Goal: Download file/media

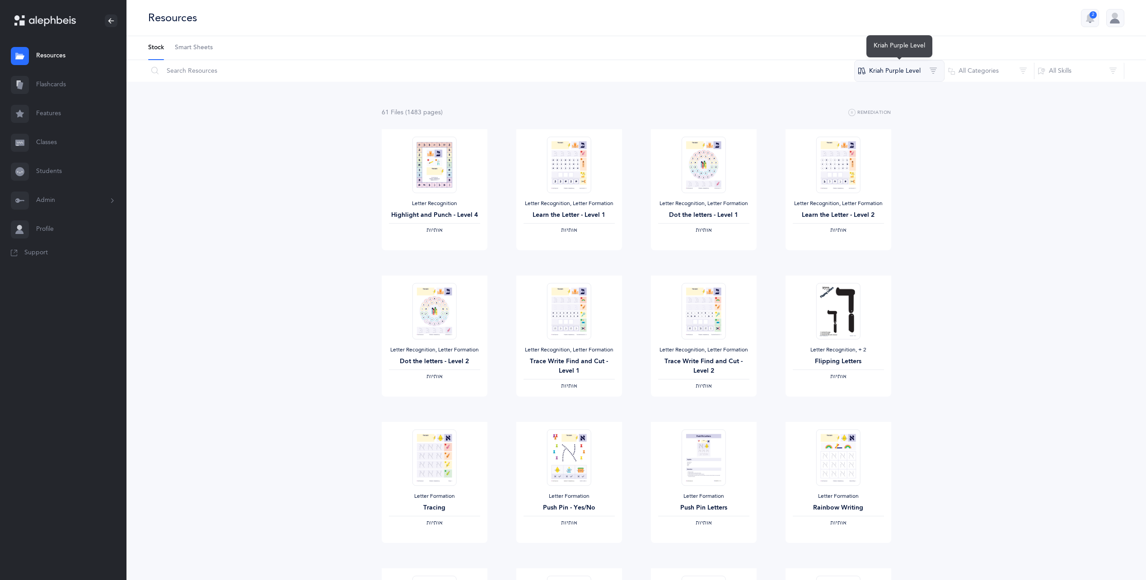
click at [888, 76] on button "Kriah Purple Level" at bounding box center [899, 71] width 90 height 22
click at [909, 167] on button "Kriah Red Level • A" at bounding box center [897, 162] width 92 height 18
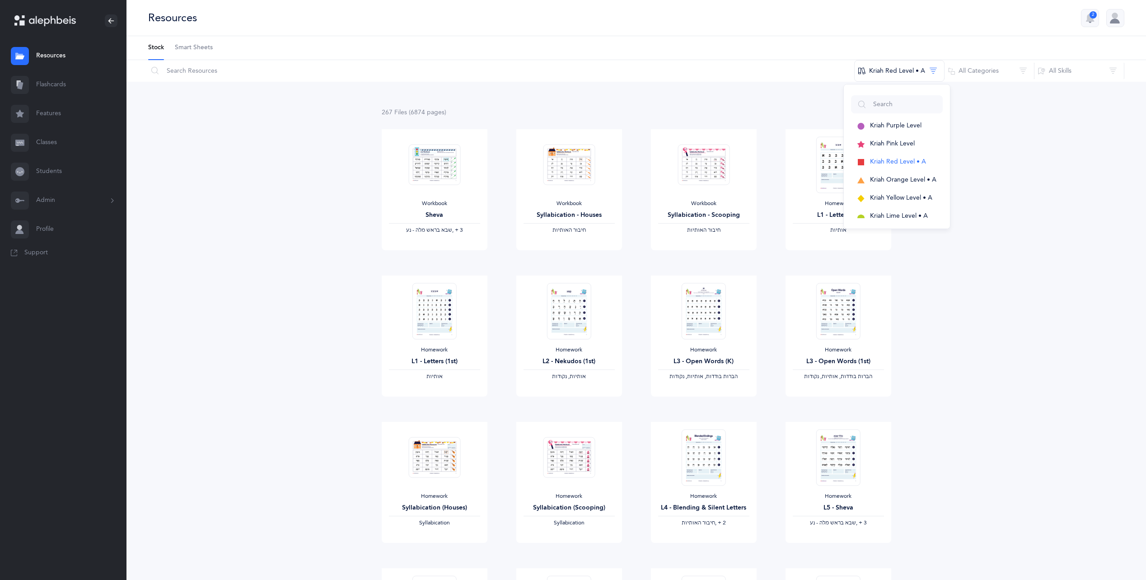
click at [1074, 330] on div "267 File s (6874 page s ) Remediation Workbook Sheva ‫שבא בראש מלה - נע‬ ‪, + 3…" at bounding box center [637, 579] width 1020 height 995
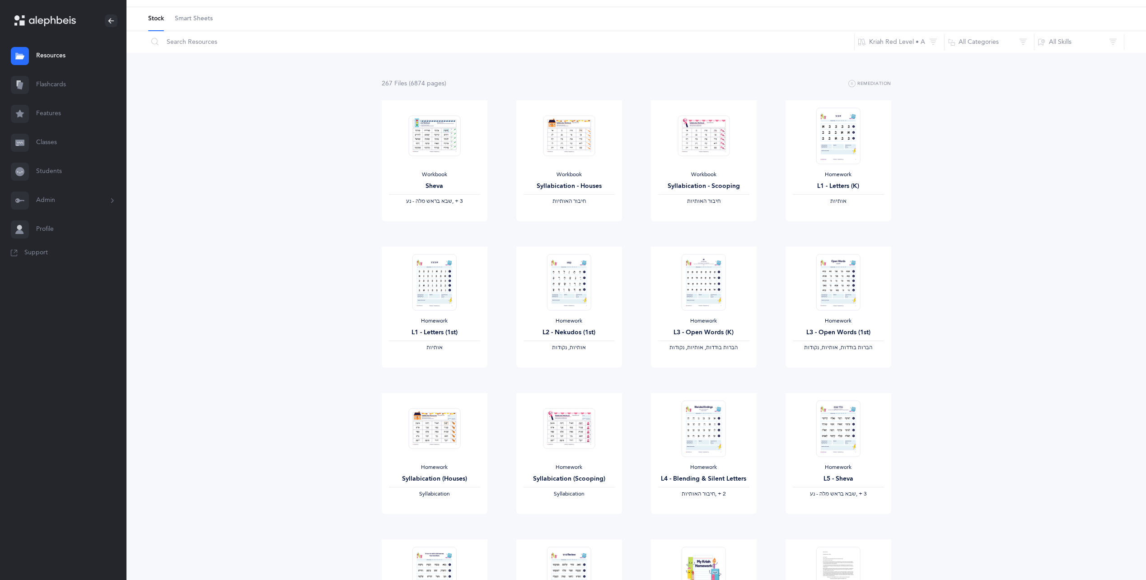
scroll to position [45, 0]
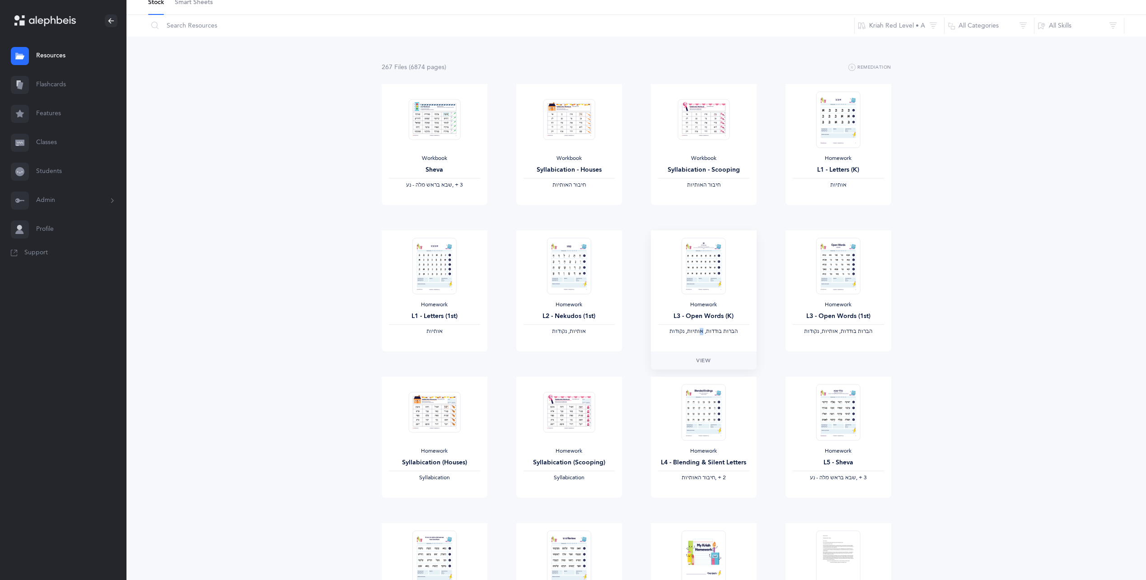
click at [701, 351] on div "Homework L3 - Open Words (K) ‫הברות בודדות, אותיות, נקודות‬" at bounding box center [704, 290] width 106 height 121
click at [574, 366] on link "View" at bounding box center [569, 361] width 106 height 18
click at [835, 281] on img at bounding box center [838, 266] width 44 height 56
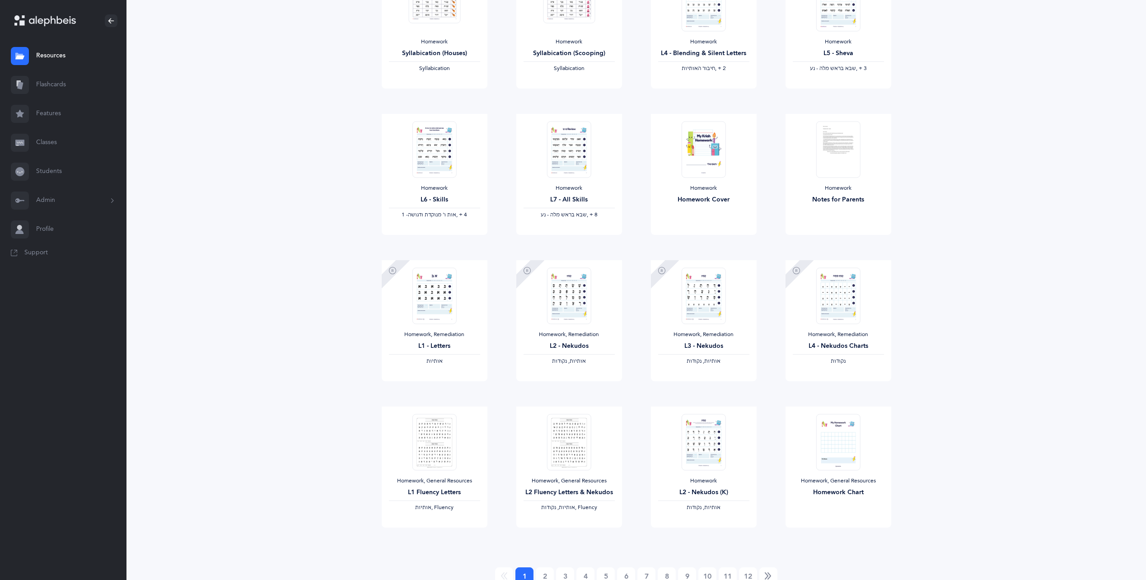
scroll to position [496, 0]
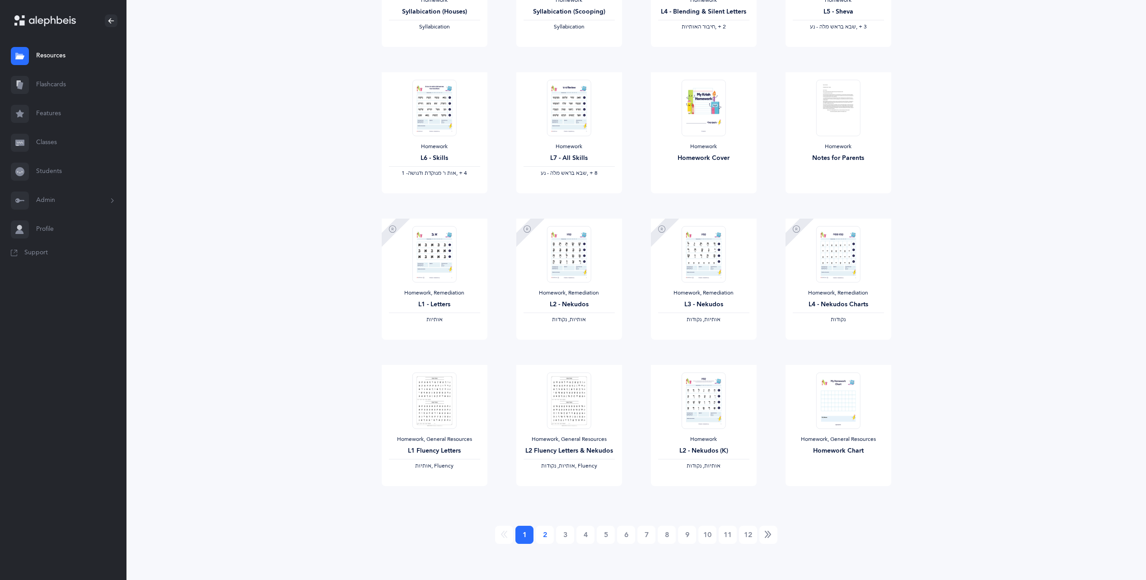
click at [544, 537] on link "2" at bounding box center [545, 535] width 18 height 18
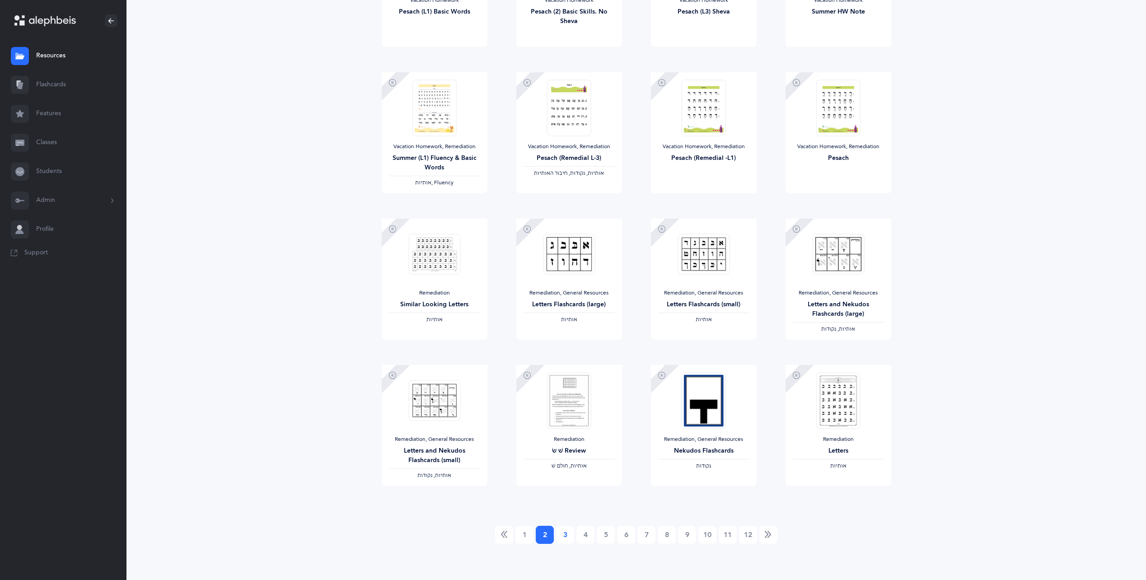
click at [564, 538] on link "3" at bounding box center [565, 535] width 18 height 18
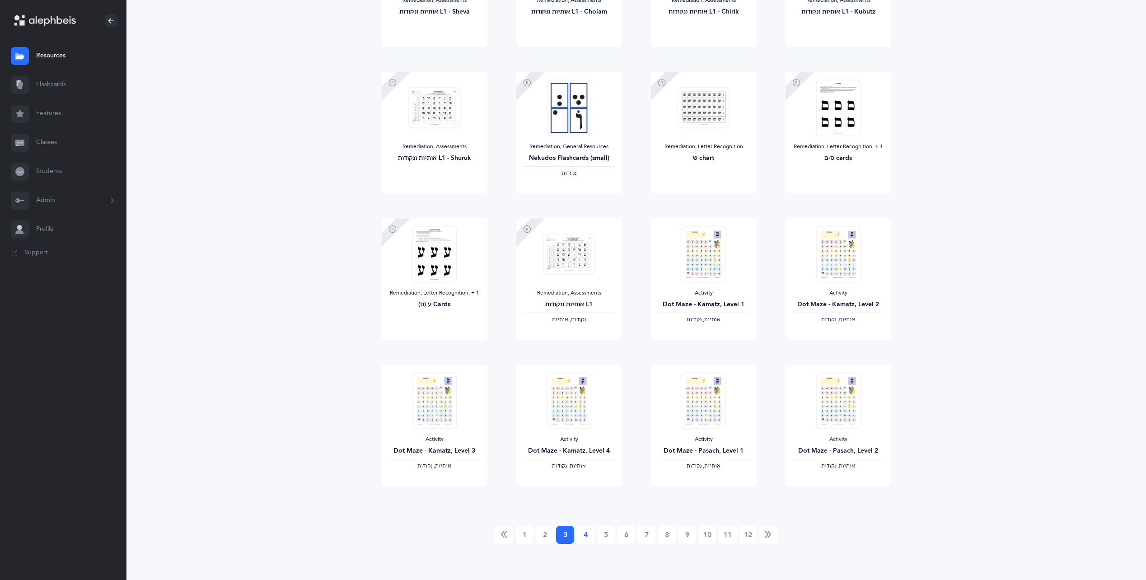
click at [585, 538] on link "4" at bounding box center [586, 535] width 18 height 18
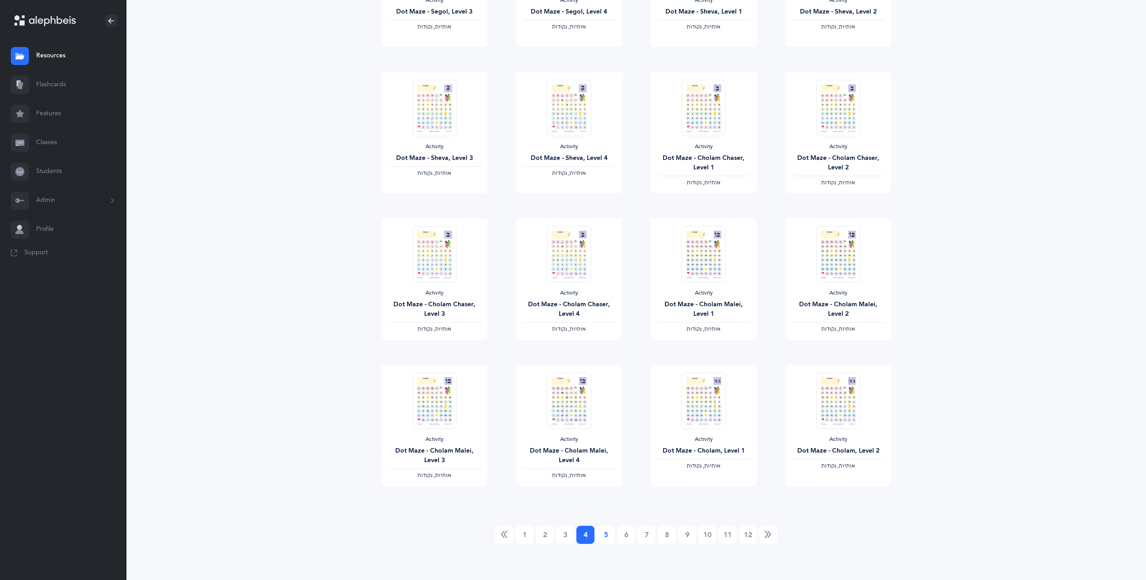
click at [606, 538] on link "5" at bounding box center [606, 535] width 18 height 18
click at [618, 538] on link "6" at bounding box center [626, 535] width 18 height 18
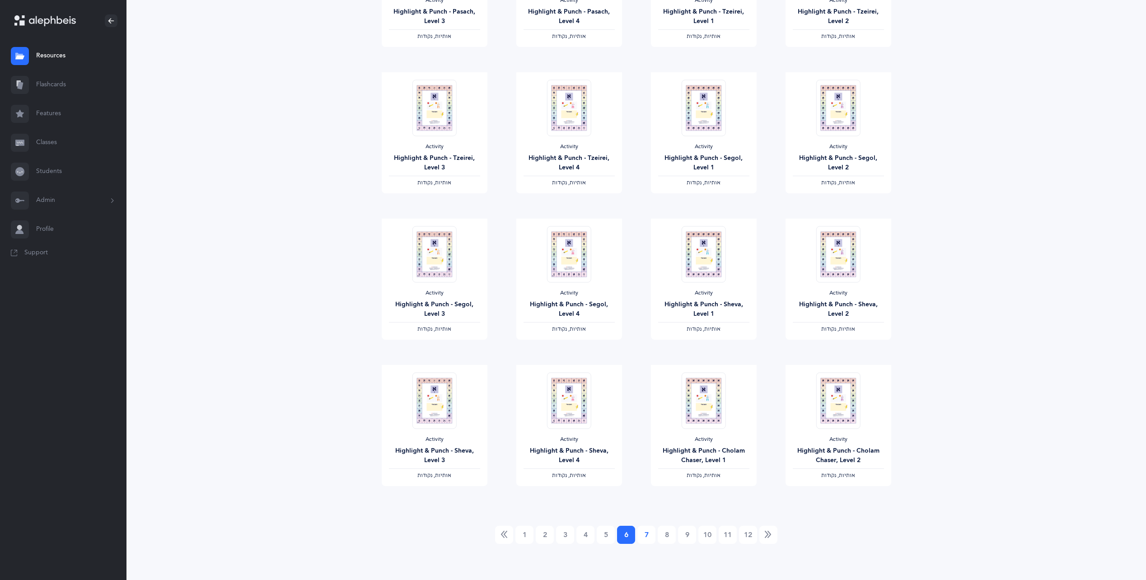
click at [649, 535] on link "7" at bounding box center [647, 535] width 18 height 18
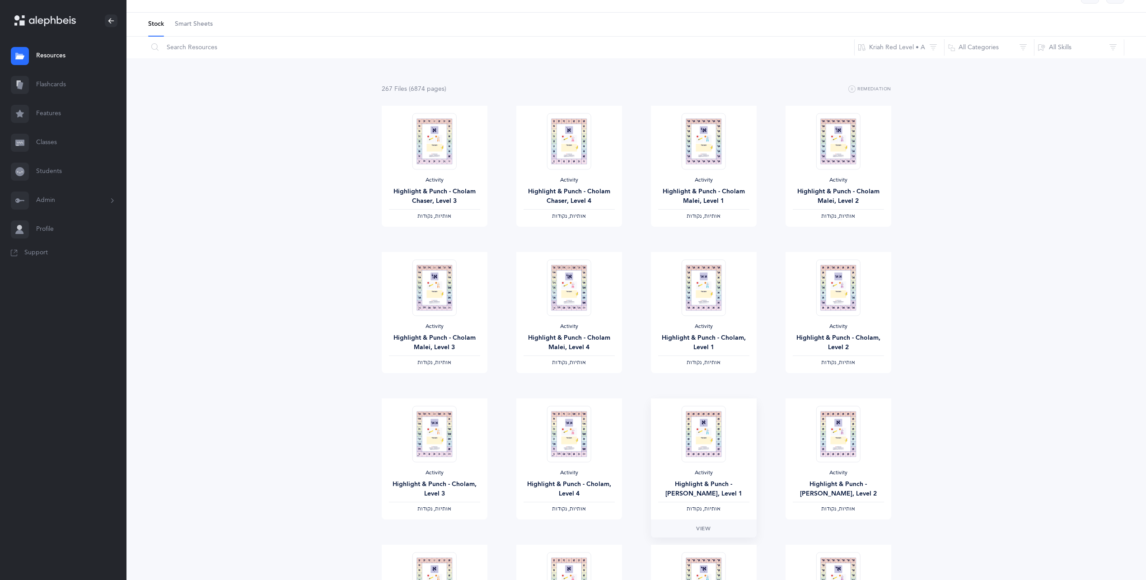
scroll to position [0, 0]
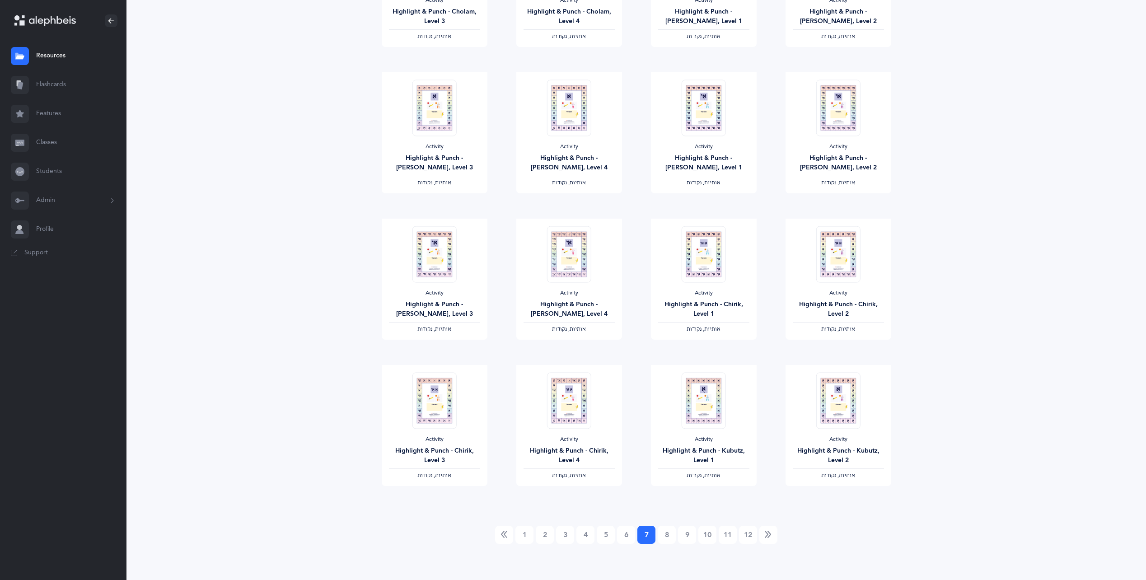
click at [652, 535] on link "7 (current)" at bounding box center [647, 535] width 18 height 18
click at [666, 540] on link "8" at bounding box center [667, 535] width 18 height 18
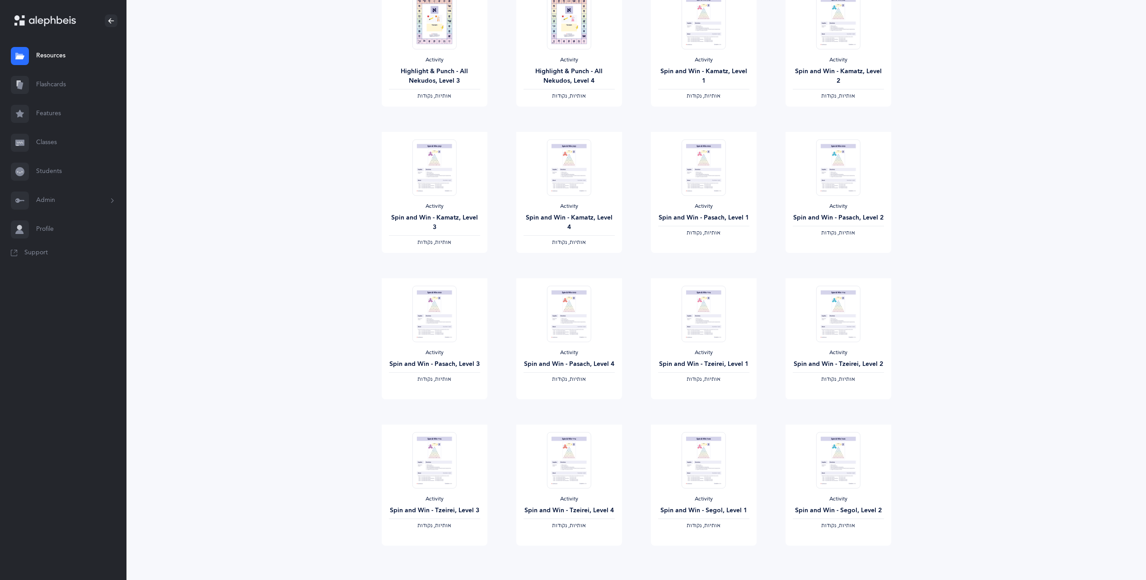
scroll to position [496, 0]
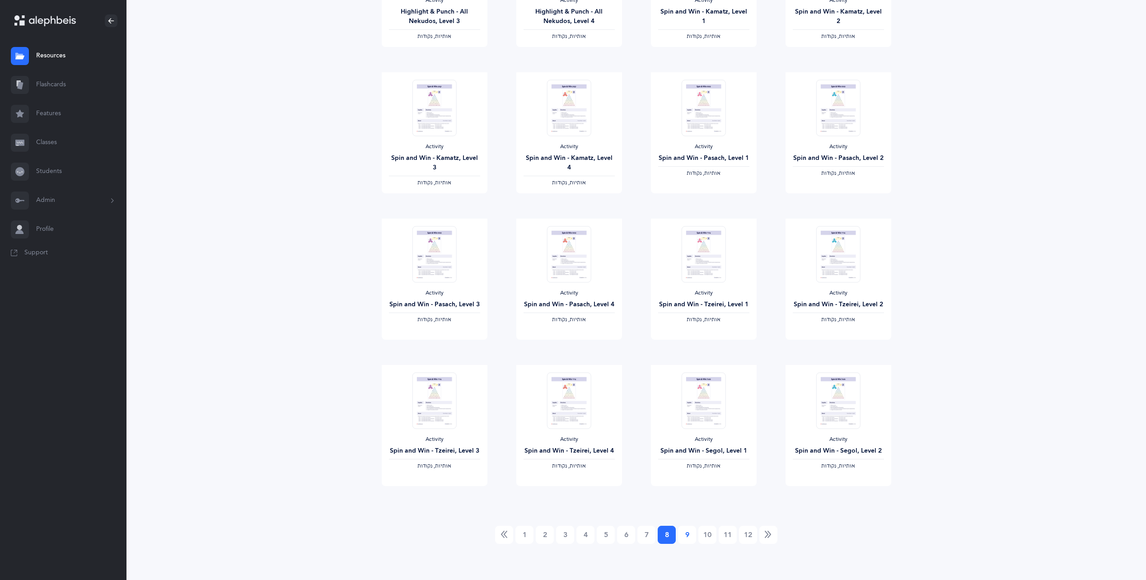
click at [685, 535] on link "9" at bounding box center [687, 535] width 18 height 18
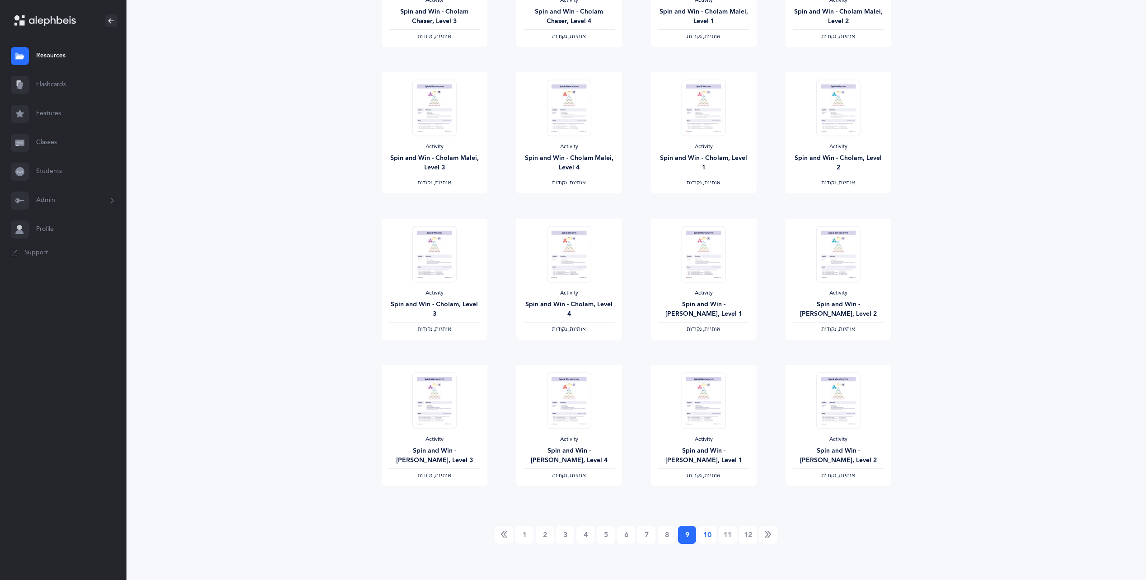
click at [705, 539] on link "10" at bounding box center [708, 535] width 18 height 18
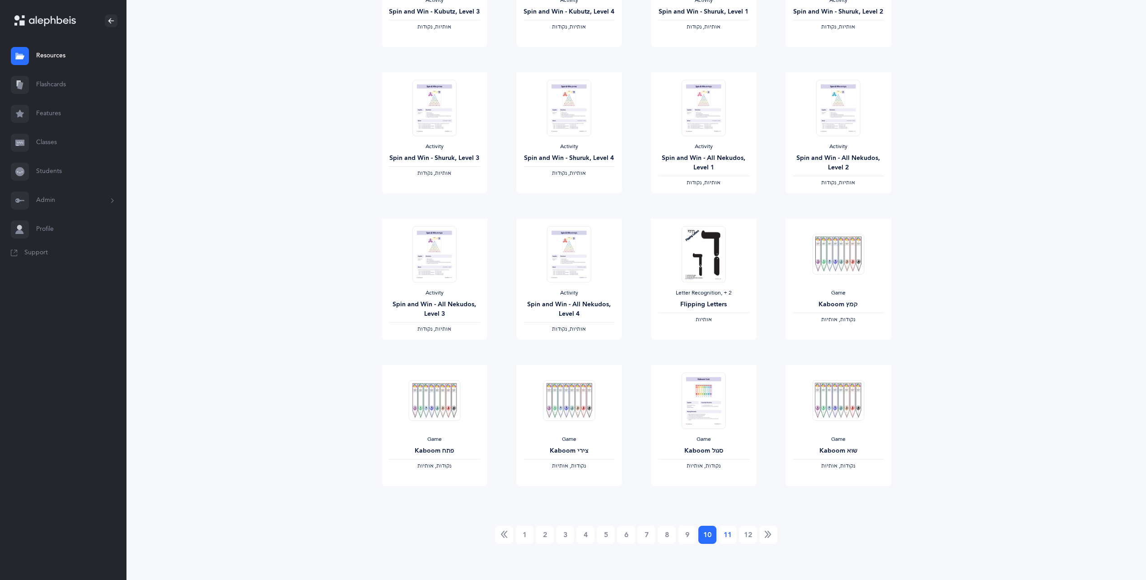
click at [721, 540] on link "11" at bounding box center [728, 535] width 18 height 18
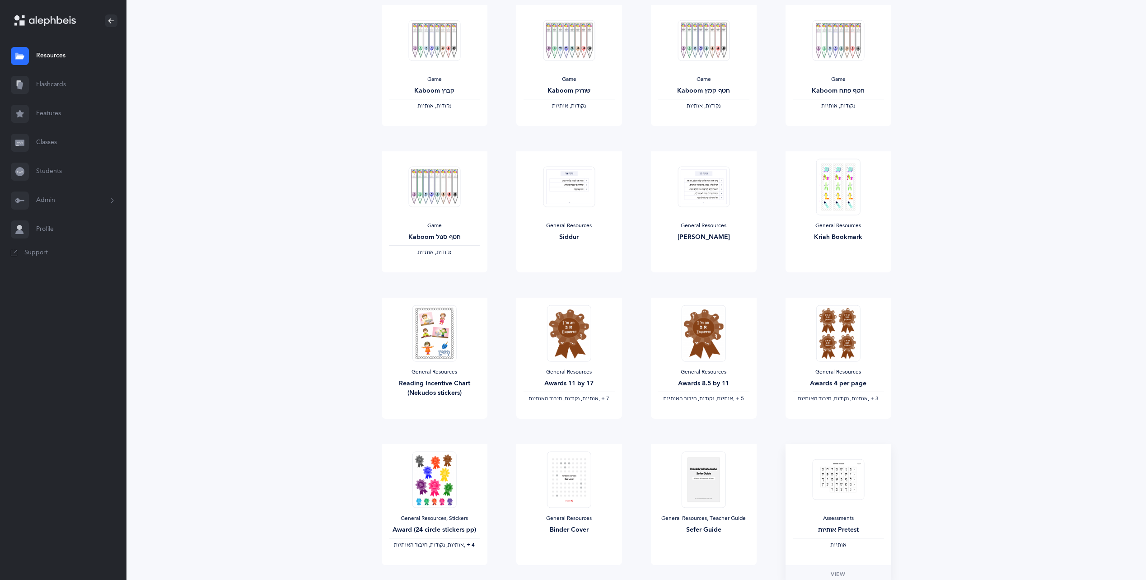
scroll to position [0, 0]
drag, startPoint x: 440, startPoint y: 386, endPoint x: 428, endPoint y: 348, distance: 39.7
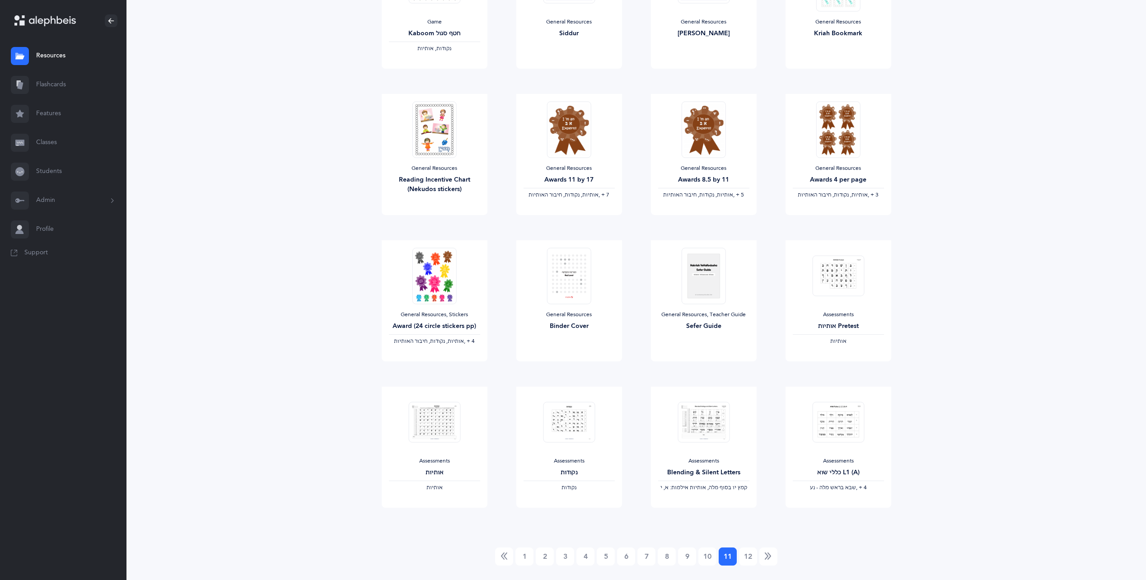
scroll to position [496, 0]
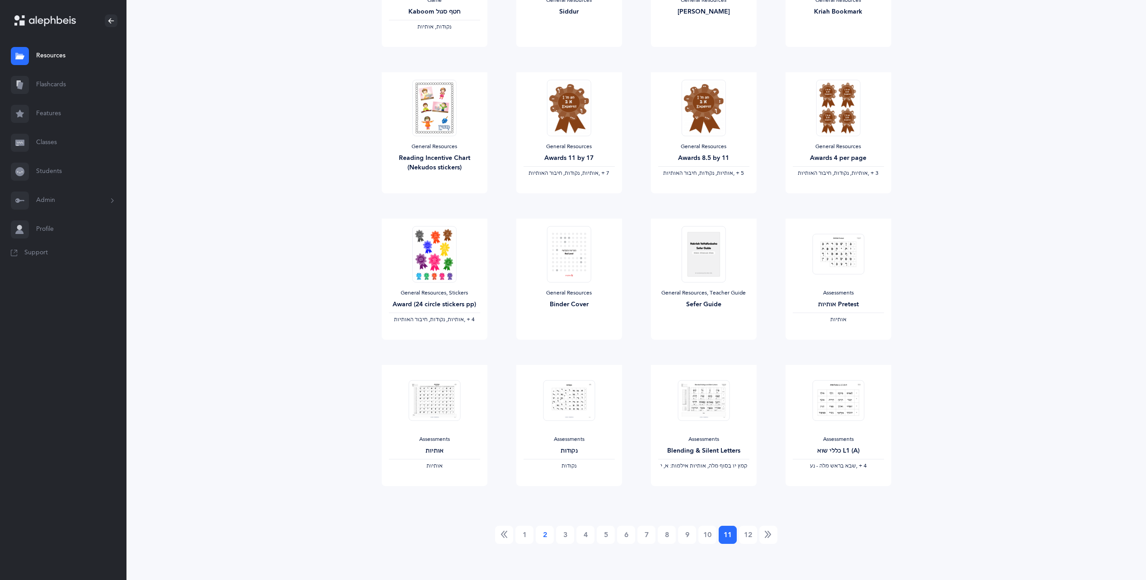
click at [536, 539] on link "2" at bounding box center [545, 535] width 18 height 18
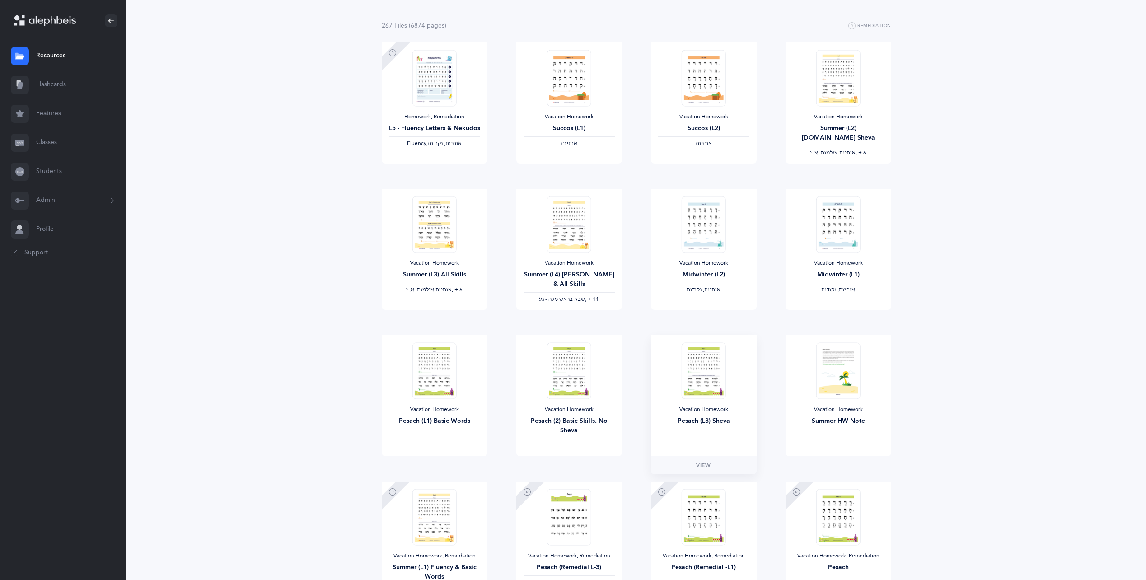
scroll to position [28, 0]
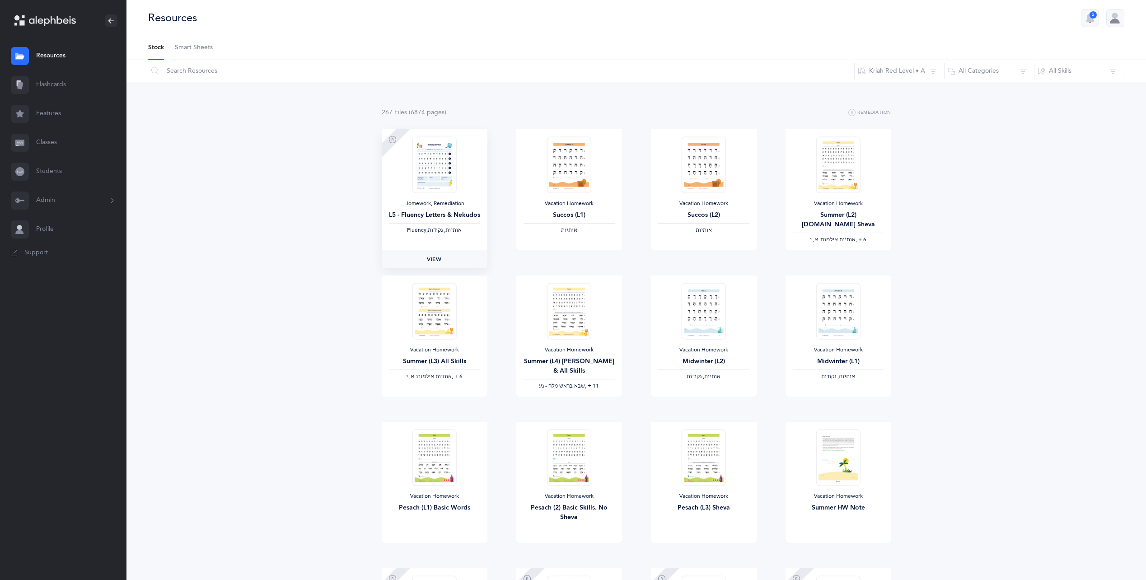
click at [438, 259] on span "View" at bounding box center [434, 259] width 14 height 8
click at [196, 45] on span "Smart Sheets" at bounding box center [194, 47] width 38 height 9
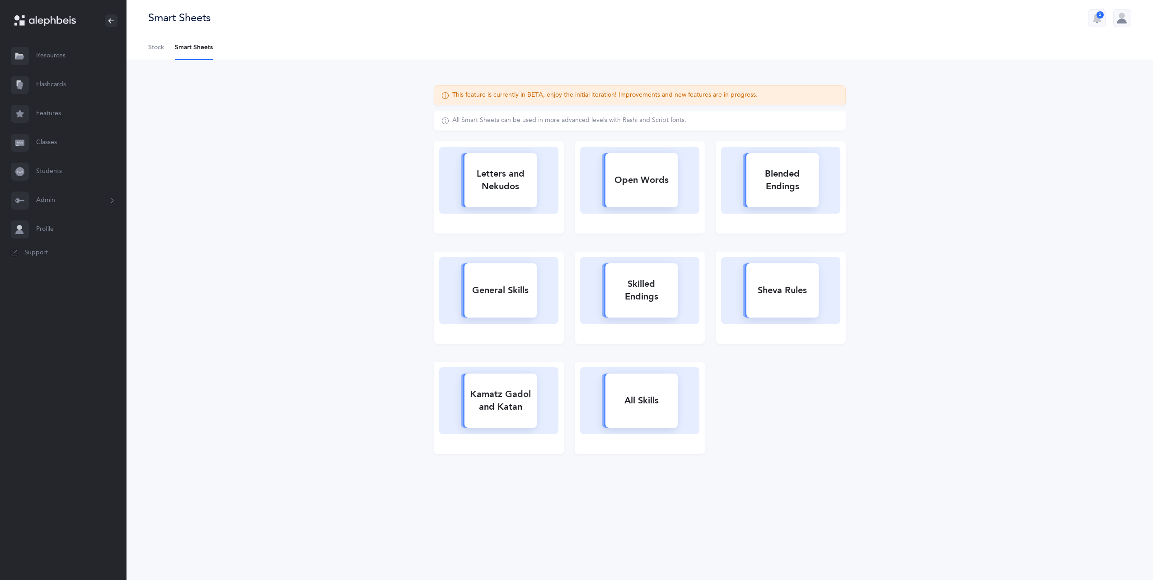
click at [645, 201] on rect at bounding box center [641, 180] width 72 height 54
select select
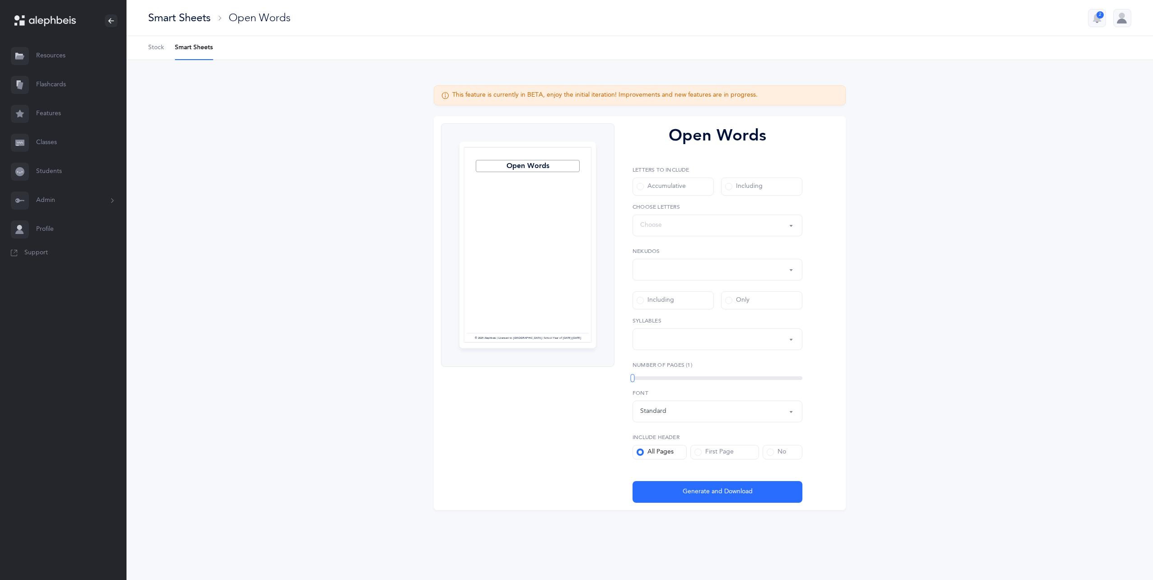
click at [670, 190] on div "Accumulative" at bounding box center [661, 186] width 49 height 9
click at [0, 0] on input "Accumulative" at bounding box center [0, 0] width 0 height 0
select select "all"
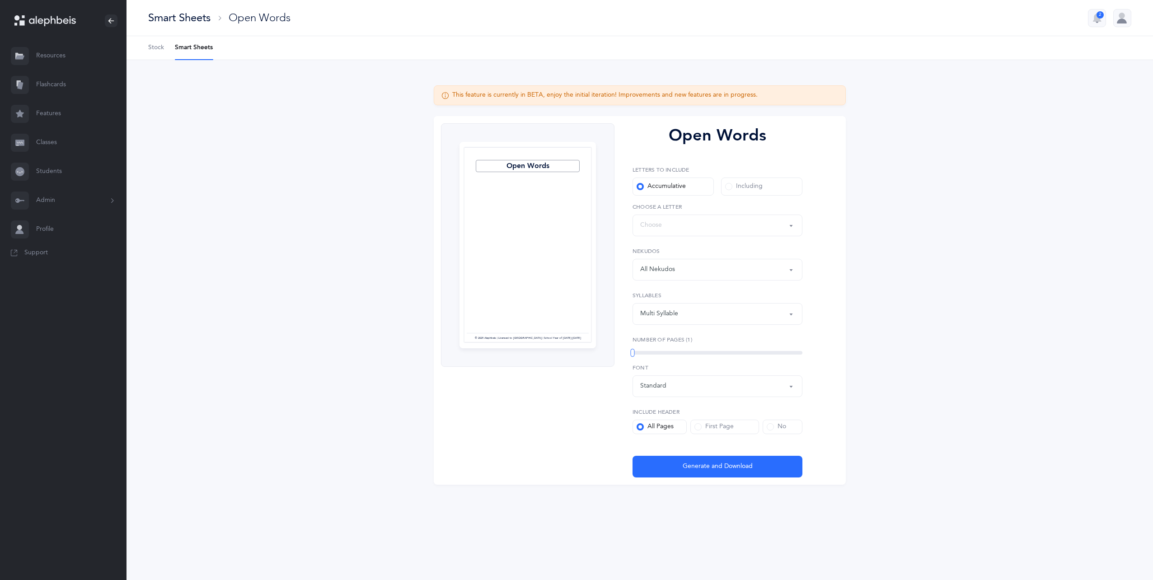
click at [754, 190] on div "Including" at bounding box center [744, 186] width 38 height 9
click at [0, 0] on input "Including" at bounding box center [0, 0] width 0 height 0
click at [691, 185] on label "Accumulative" at bounding box center [673, 187] width 81 height 18
click at [0, 0] on input "Accumulative" at bounding box center [0, 0] width 0 height 0
click at [708, 230] on div "Words up until: Choose" at bounding box center [717, 225] width 155 height 15
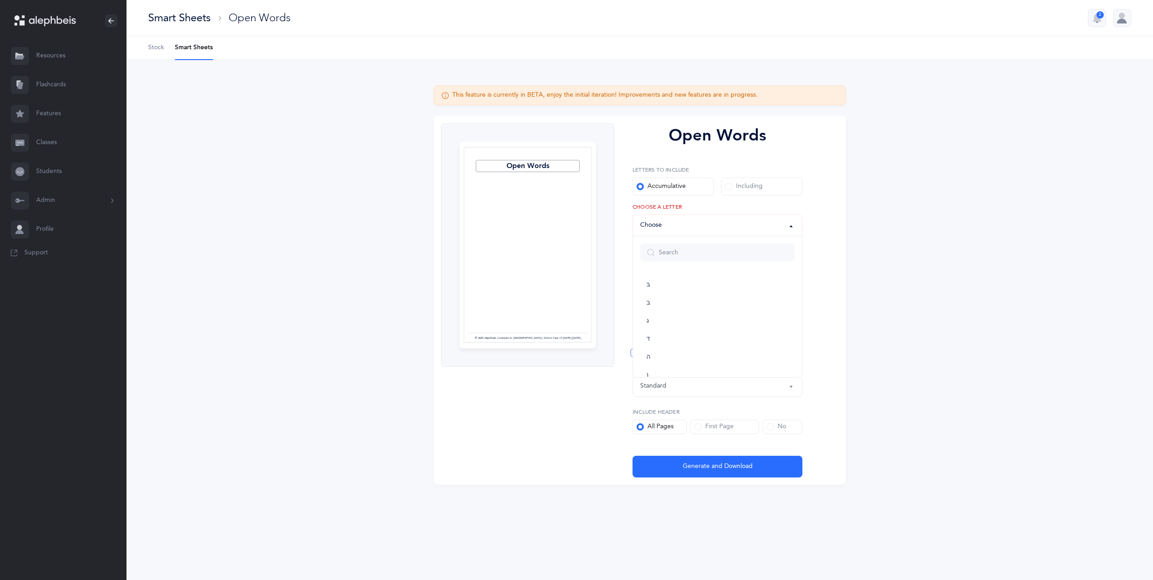
click at [708, 230] on div "Words up until: Choose" at bounding box center [717, 225] width 155 height 15
click at [671, 187] on div "Accumulative" at bounding box center [661, 186] width 49 height 9
click at [0, 0] on input "Accumulative" at bounding box center [0, 0] width 0 height 0
click at [669, 235] on button "Words up until: Choose" at bounding box center [718, 226] width 170 height 22
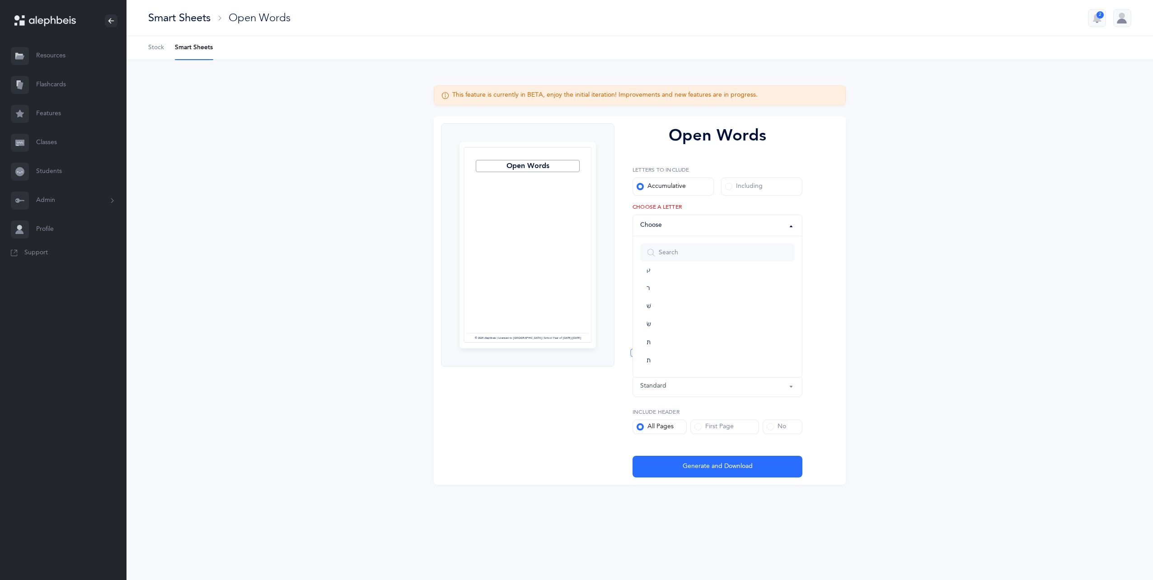
click at [678, 370] on ul "בּ ב ג ד ה ו ז ח ט י כּ ךּ כ ך ל מ ם נ ן ס ע פּ פ ף צ ץ ק ר שׁ שׂ תּ ת" at bounding box center [717, 80] width 169 height 593
click at [679, 227] on div "Words up until: Choose" at bounding box center [717, 225] width 155 height 15
click at [663, 359] on link "ת" at bounding box center [717, 361] width 155 height 18
select select "27"
click at [694, 270] on div "All Nekudos" at bounding box center [717, 269] width 155 height 15
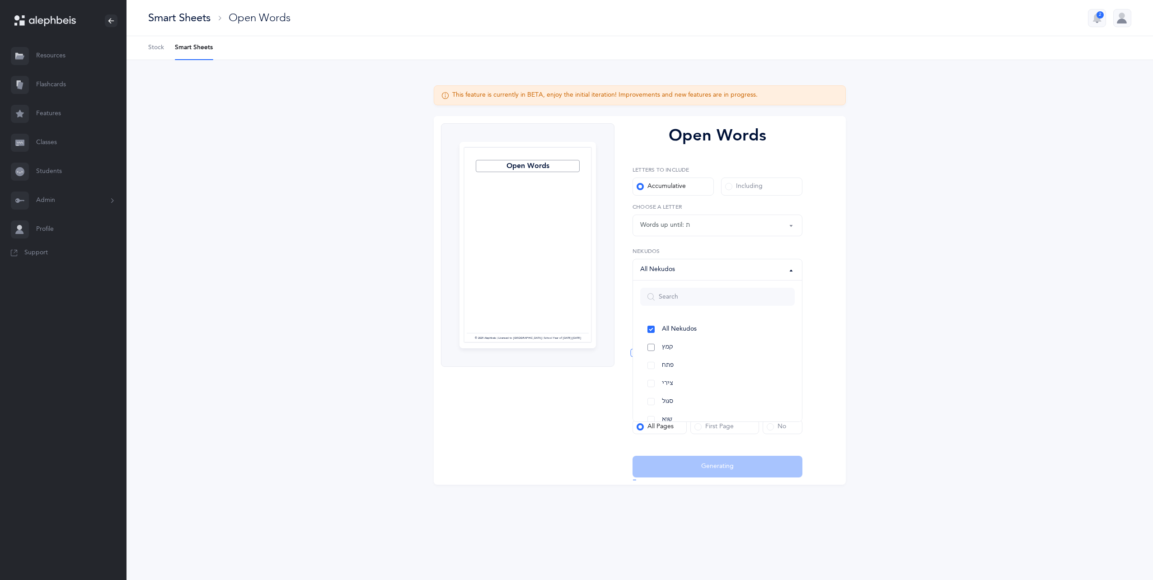
click at [670, 350] on span "קמץ" at bounding box center [667, 347] width 11 height 8
select select "28"
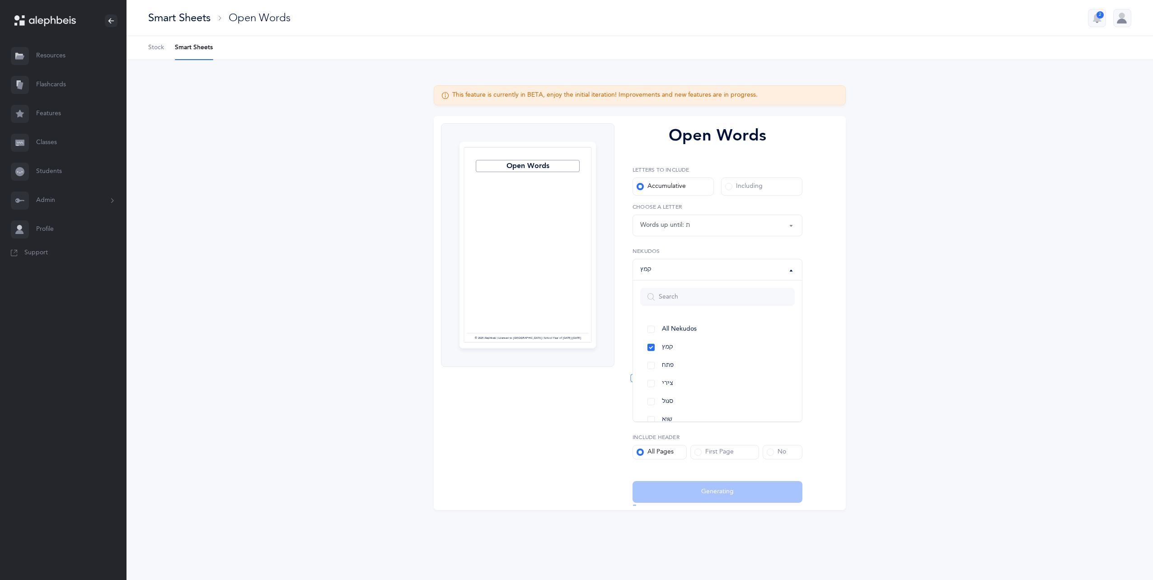
click at [812, 302] on div "Open Words Letters to include Accumulative Including בּ ב ג ד ה ו ז ח ט י כּ ךּ…" at bounding box center [714, 313] width 199 height 380
click at [741, 342] on div "Multi Syllable" at bounding box center [717, 339] width 155 height 15
click at [727, 404] on link "2" at bounding box center [717, 403] width 155 height 18
click at [825, 335] on div "Open Words Page 1 © 2025 Alephbeis | Licensed to Ganeinu | School Year of 2025-…" at bounding box center [640, 313] width 412 height 394
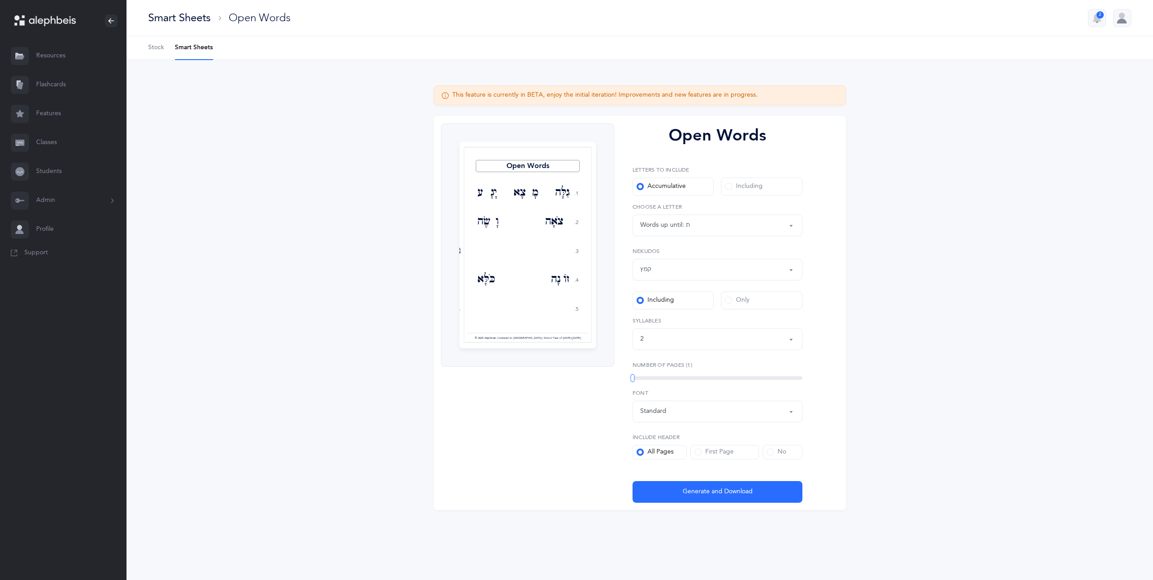
click at [669, 338] on div "2" at bounding box center [717, 339] width 155 height 15
click at [682, 385] on link "1" at bounding box center [717, 384] width 155 height 18
select select "1"
click at [652, 403] on link "2" at bounding box center [717, 403] width 155 height 18
click at [826, 395] on div "Open Words 1. 2. 3. 4. 5. גִלָּה מָצָא יָגָע צֹאָה וָשֶׂה טָמֵא זוֹנָה כֹּלָּא …" at bounding box center [640, 313] width 412 height 394
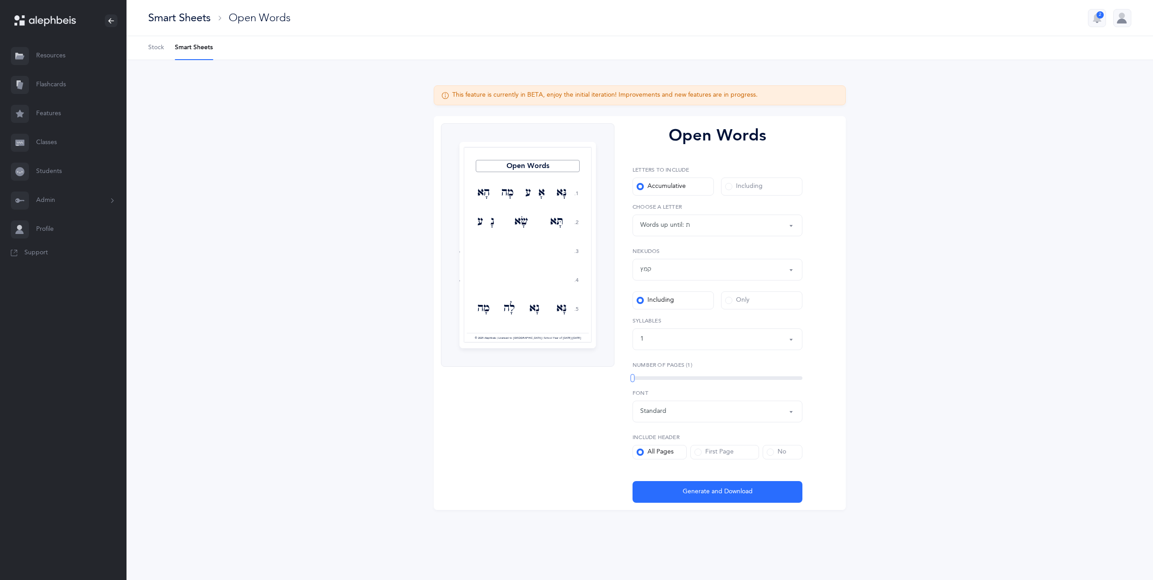
click at [674, 340] on div "1" at bounding box center [717, 339] width 155 height 15
click at [689, 407] on link "2" at bounding box center [717, 403] width 155 height 18
click at [827, 374] on div "Open Words 1. 2. 3. 4. 5. נָּא אָע מָה הָא תָּא שָׂא נָע בָּא בָּא נָּא נָא לָה…" at bounding box center [640, 313] width 412 height 394
click at [738, 300] on div "Only" at bounding box center [737, 300] width 24 height 9
click at [0, 0] on input "Only" at bounding box center [0, 0] width 0 height 0
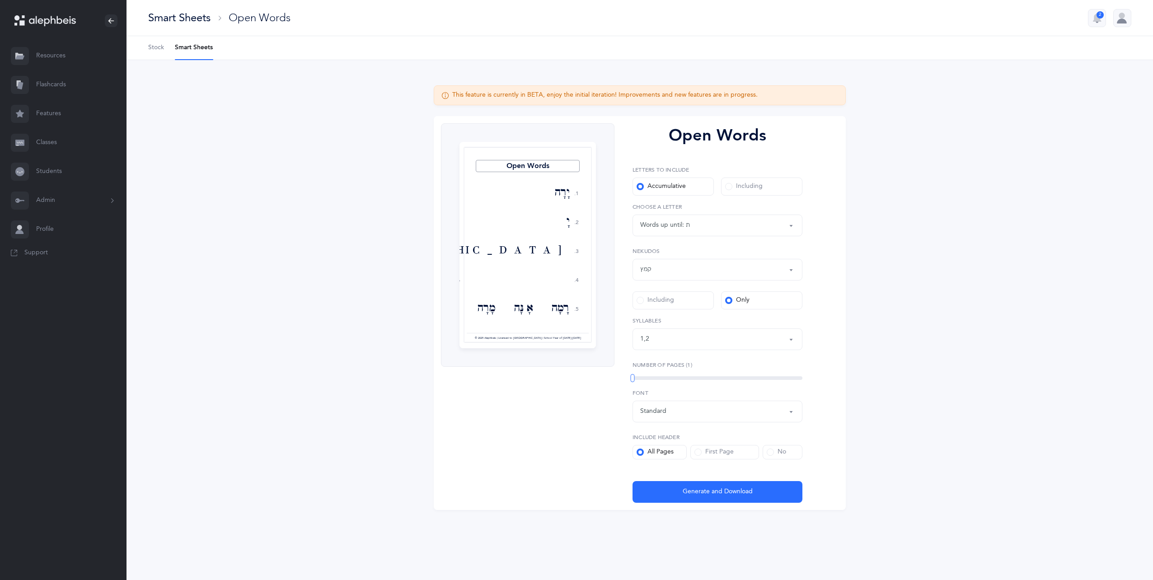
click at [747, 344] on div "1 , 2" at bounding box center [717, 339] width 155 height 15
click at [657, 420] on link "3" at bounding box center [717, 421] width 155 height 18
click at [822, 422] on div "Open Words 1. 2. 3. 4. 5. יָרָה יָדָע הָיָה בָא רָמָה אָנָּה מָרָה עָשָׂה חָטָא…" at bounding box center [640, 313] width 412 height 394
click at [328, 311] on div "This feature is currently in BETA, enjoy the initial iteration! Improvements an…" at bounding box center [640, 303] width 1027 height 486
click at [667, 338] on div "1 , 2 , 3" at bounding box center [717, 339] width 155 height 15
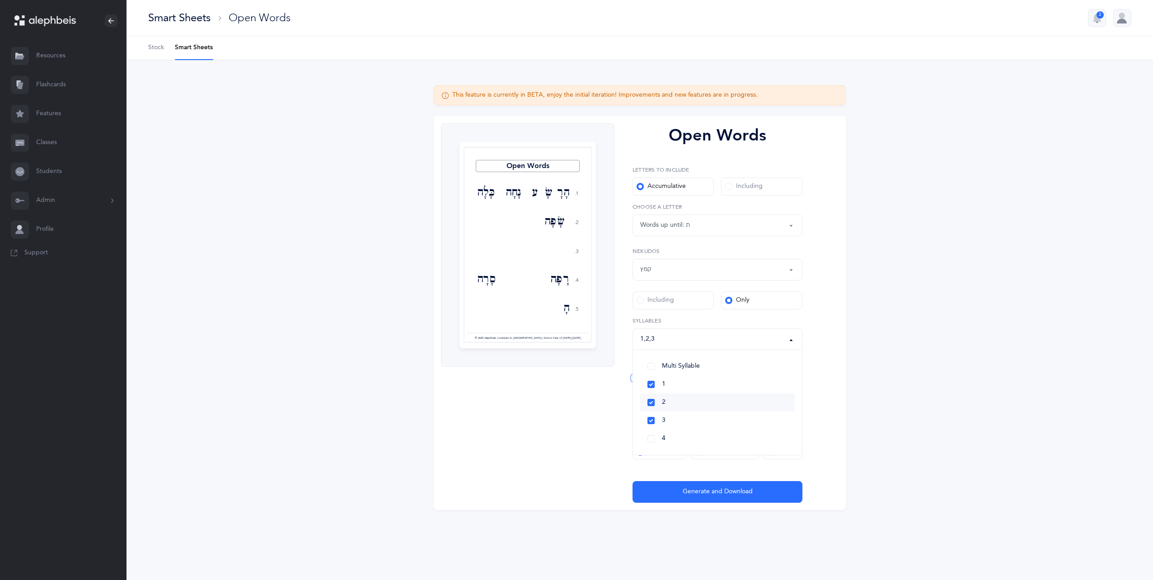
click at [651, 406] on link "2" at bounding box center [717, 403] width 155 height 18
click at [652, 422] on link "3" at bounding box center [717, 421] width 155 height 18
click at [654, 400] on link "2" at bounding box center [717, 403] width 155 height 18
click at [696, 492] on span "Generate and Download" at bounding box center [718, 491] width 70 height 9
select select "27"
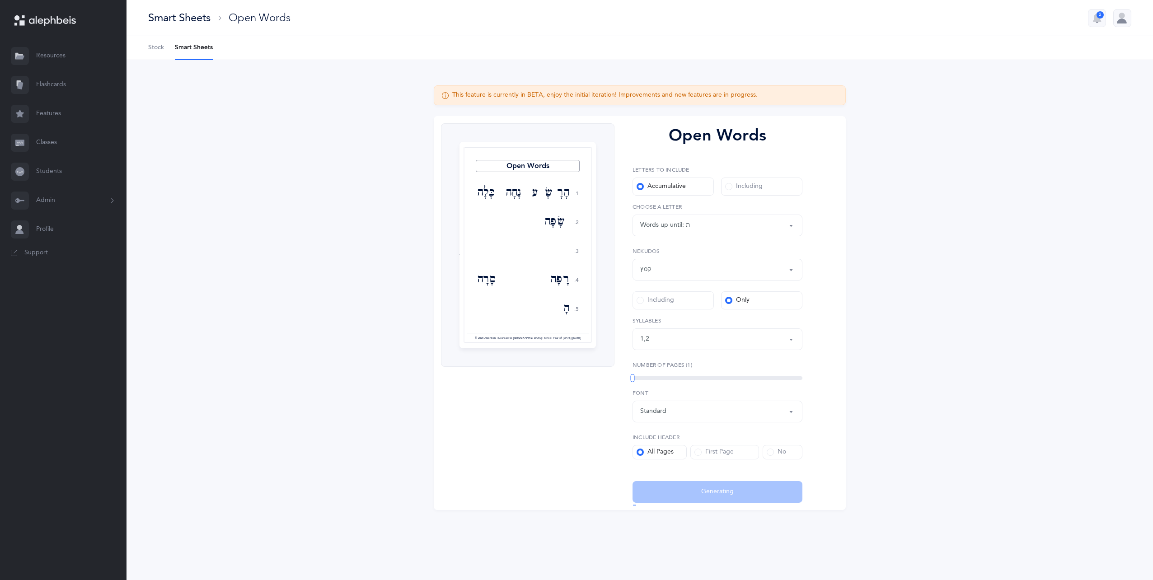
select select "28"
select select "1"
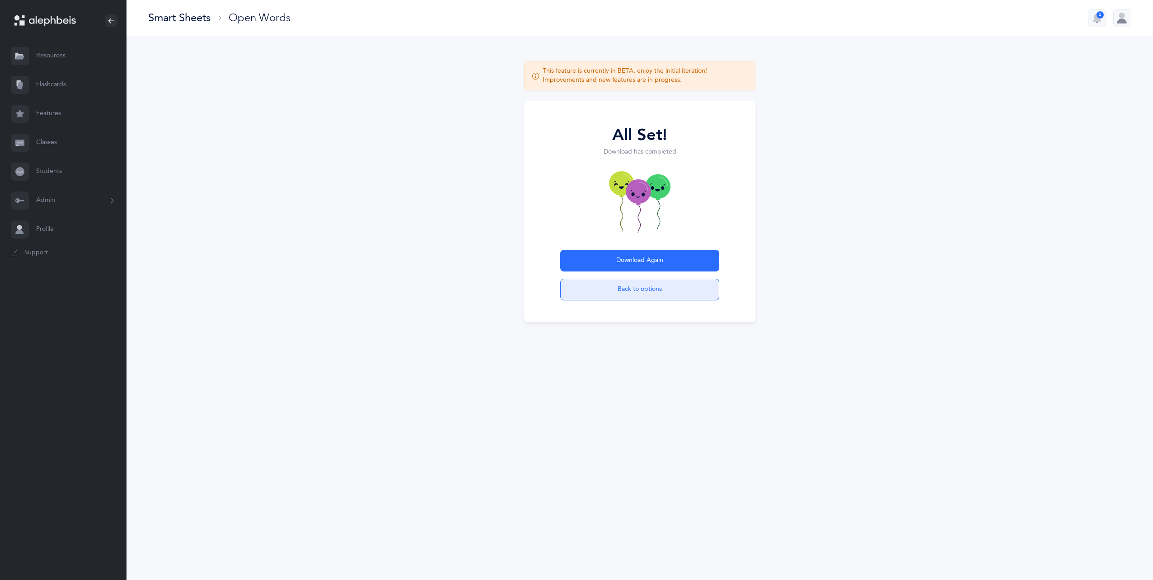
click at [677, 291] on button "Back to options" at bounding box center [639, 290] width 159 height 22
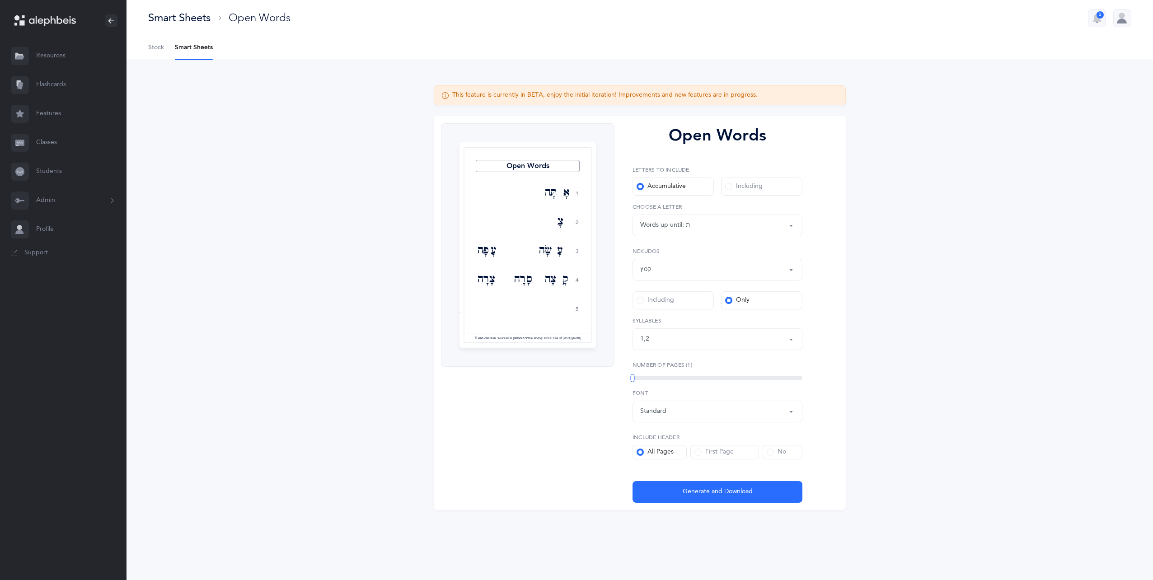
click at [820, 357] on div "Open Words 1. 2. 3. 4. 5. אָתָּה צָבָא עָשָׂה עָפָה קָצָה סָרָה צָרָה דָּמָה אָ…" at bounding box center [640, 313] width 412 height 394
click at [672, 271] on div "קמץ" at bounding box center [717, 269] width 155 height 15
click at [652, 364] on link "פתח" at bounding box center [717, 366] width 155 height 18
click at [838, 352] on div "Open Words 1. 2. 3. 4. 5. אָתָּה צָבָא עָשָׂה עָפָה קָצָה סָרָה צָרָה דָּמָה אָ…" at bounding box center [640, 313] width 412 height 394
click at [693, 271] on div "קמץ , פתח" at bounding box center [717, 269] width 155 height 15
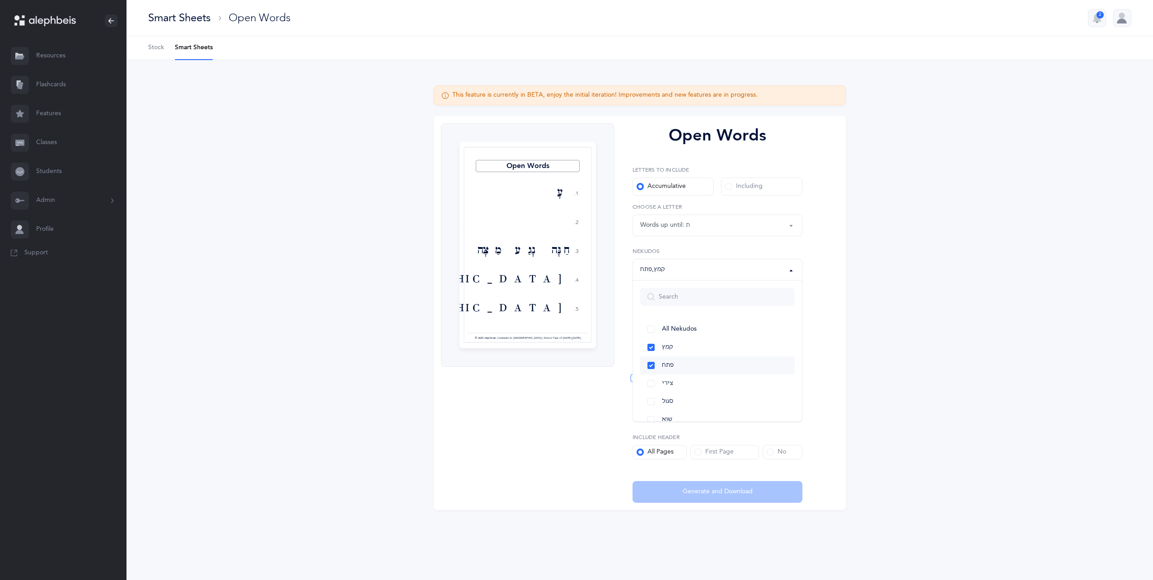
click at [652, 367] on link "פתח" at bounding box center [717, 366] width 155 height 18
click at [832, 378] on div "Open Words 1. 2. 3. 4. 5. עָבָה דָלָה חַנָּה נָגַע מַצָּה פָדָה הָיָה חָרָה בָּ…" at bounding box center [640, 313] width 412 height 394
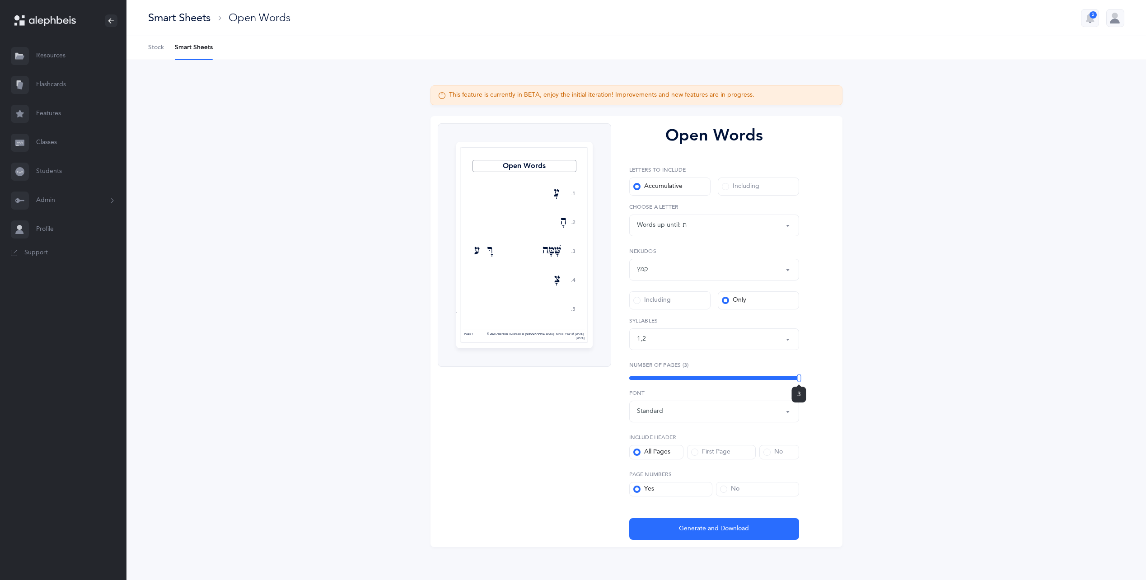
drag, startPoint x: 632, startPoint y: 383, endPoint x: 835, endPoint y: 386, distance: 203.8
click at [835, 386] on div "Open Words 1. 2. 3. 4. 5. עָדָה הָבָה שָּׁמָּה רָּע צָדָה דָּאָה יָמָּה פָּנָה …" at bounding box center [637, 331] width 412 height 431
click at [819, 371] on div "Open Words 1. 2. 3. 4. 5. עָדָה הָבָה שָּׁמָּה רָּע צָדָה דָּאָה יָמָּה פָּנָה …" at bounding box center [637, 331] width 412 height 431
click at [1008, 301] on div "This feature is currently in BETA, enjoy the initial iteration! Improvements an…" at bounding box center [637, 321] width 1020 height 523
click at [669, 342] on div "1 , 2" at bounding box center [714, 339] width 155 height 15
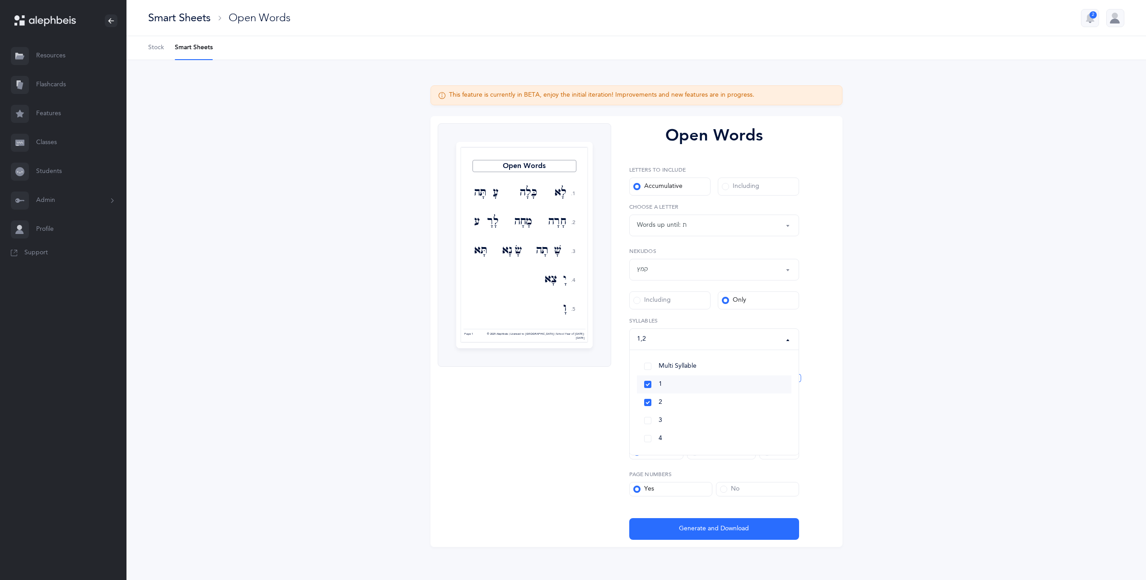
click at [646, 382] on link "1" at bounding box center [714, 384] width 155 height 18
select select "2"
click at [646, 403] on link "2" at bounding box center [714, 403] width 155 height 18
click at [647, 382] on link "1" at bounding box center [714, 384] width 155 height 18
select select "1"
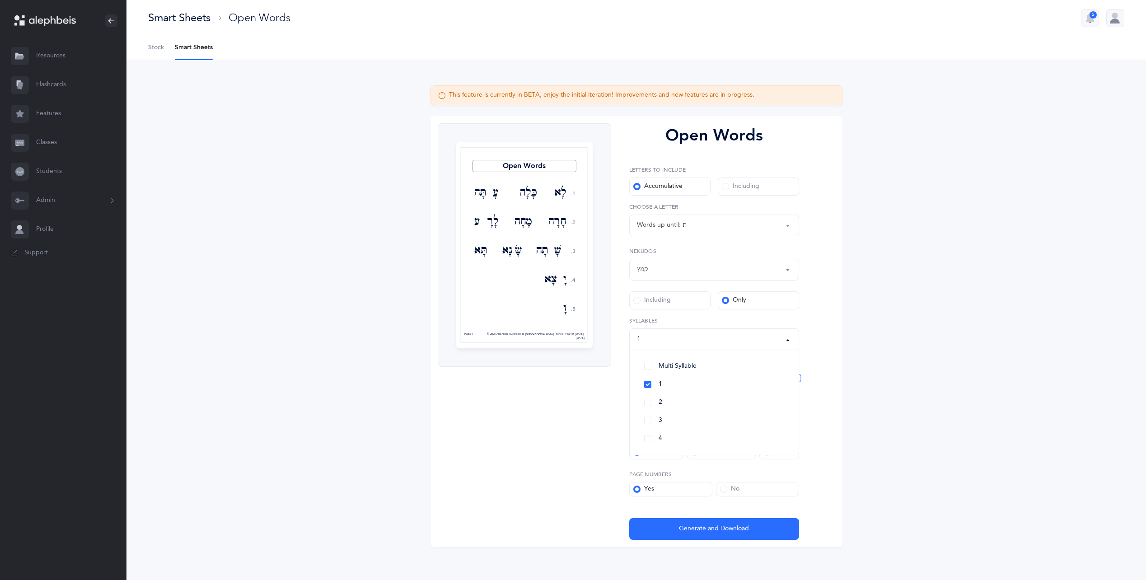
click at [827, 461] on div "Open Words 1. 2. 3. 4. 5. לָא כָּלָה עָתָּה חָרָה מָחָה לָרָע שָׁתָה שָׂנָא תָּ…" at bounding box center [637, 331] width 412 height 431
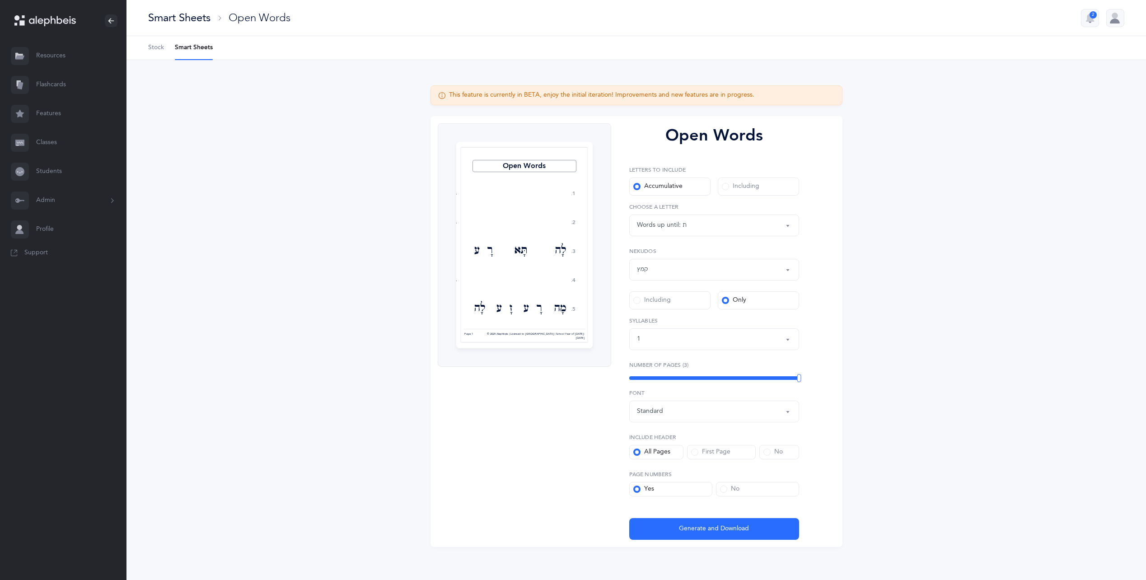
scroll to position [3, 0]
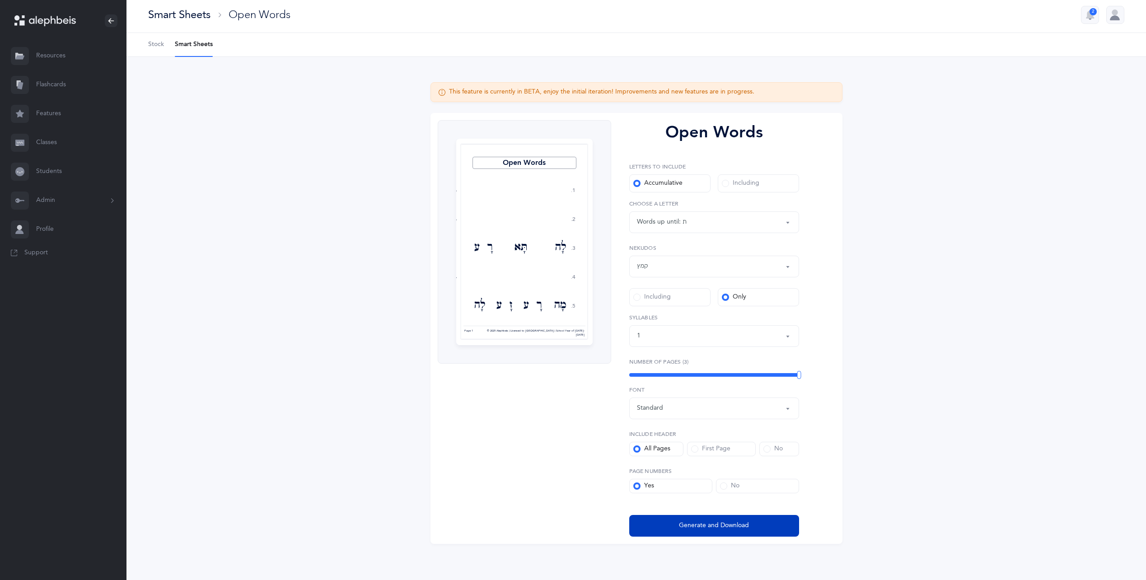
click at [649, 528] on button "Generate and Download" at bounding box center [714, 526] width 170 height 22
select select "27"
select select "28"
select select "1"
